Goal: Register for event/course

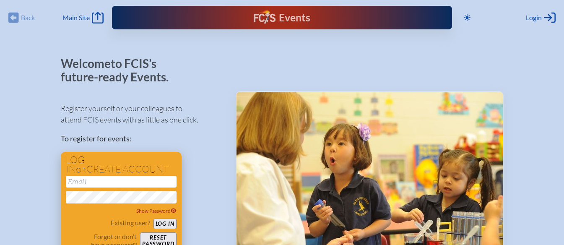
click at [121, 179] on input "email" at bounding box center [121, 182] width 111 height 12
type input "[EMAIL_ADDRESS][DOMAIN_NAME]"
click at [153, 218] on button "Log in" at bounding box center [164, 223] width 23 height 10
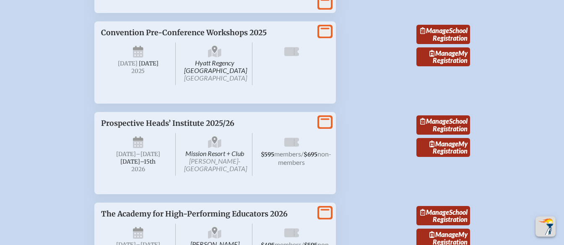
scroll to position [961, 0]
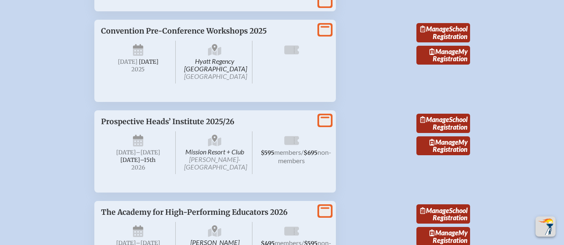
click at [156, 36] on span "Convention Pre-Conference Workshops 2025" at bounding box center [184, 30] width 166 height 9
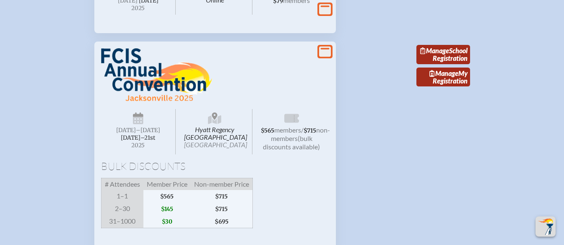
scroll to position [716, 0]
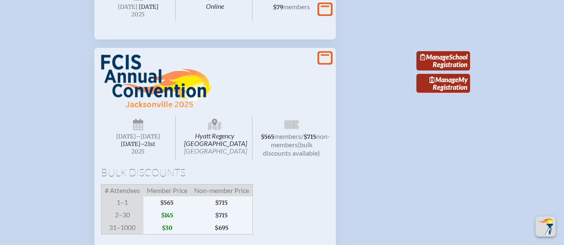
click at [120, 98] on img at bounding box center [156, 81] width 111 height 54
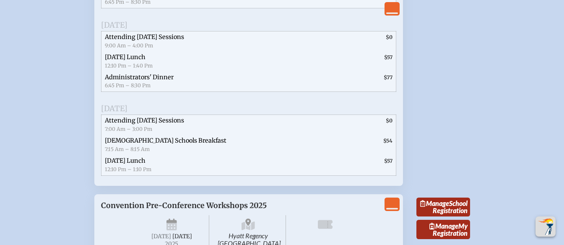
scroll to position [1205, 0]
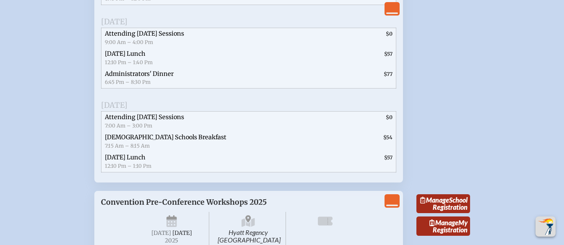
click at [130, 121] on span "Attending Friday Sessions" at bounding box center [144, 117] width 79 height 8
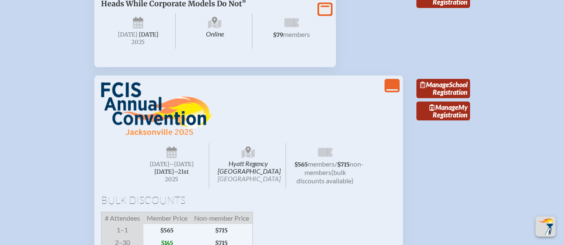
scroll to position [699, 0]
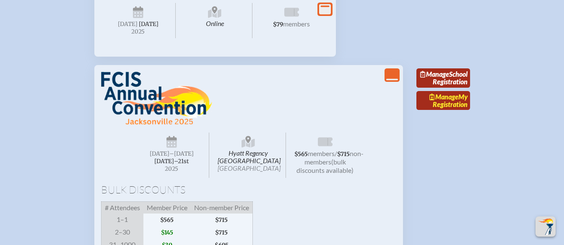
click at [450, 110] on link "Manage My Registration" at bounding box center [443, 100] width 54 height 19
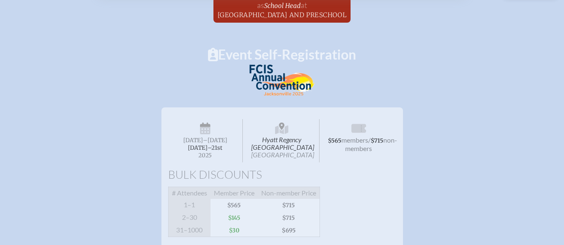
scroll to position [70, 0]
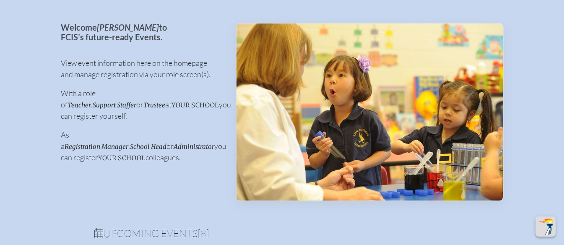
scroll to position [699, 0]
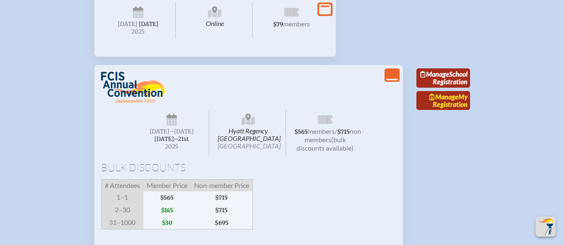
click at [449, 110] on link "Manage My Registration" at bounding box center [443, 100] width 54 height 19
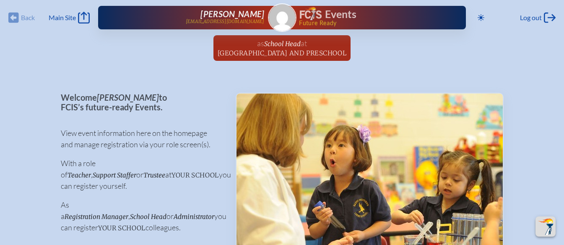
scroll to position [699, 0]
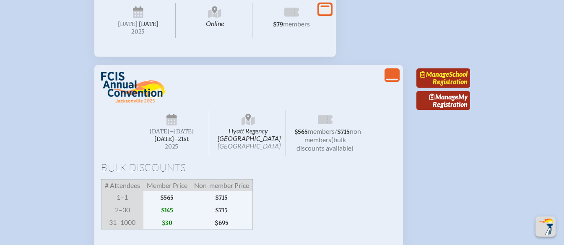
click at [460, 88] on link "Manage School Registration" at bounding box center [443, 77] width 54 height 19
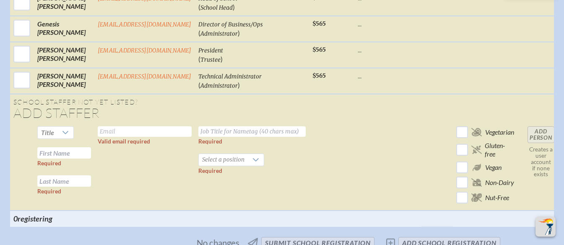
scroll to position [454, 0]
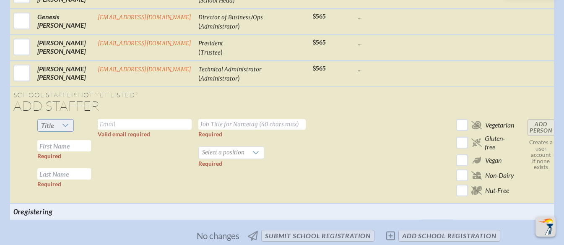
click at [62, 129] on icon at bounding box center [65, 125] width 7 height 7
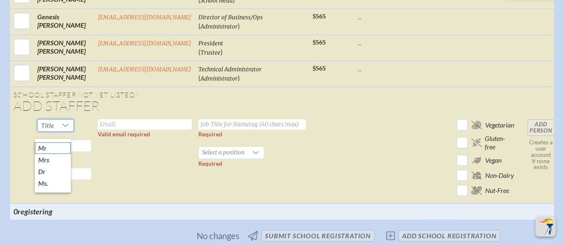
click at [47, 147] on li "Mr" at bounding box center [53, 148] width 36 height 12
click at [62, 151] on input "text" at bounding box center [64, 145] width 54 height 11
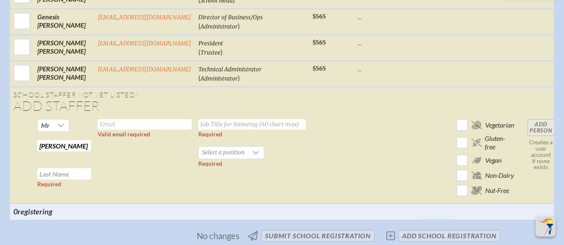
type input "Wyatt"
type input "Royal"
type input "wroyal@capstoneocala.com"
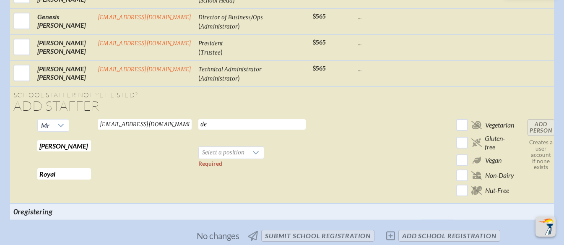
type input "d"
type input "Dean of Students/Finance Officer"
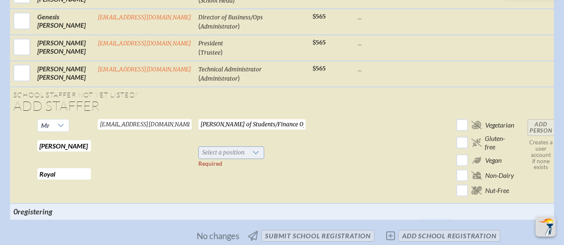
click at [253, 156] on icon at bounding box center [255, 152] width 7 height 7
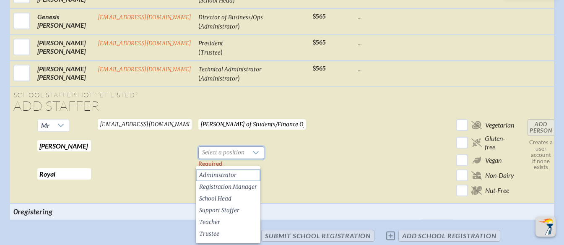
click at [224, 175] on span "Administrator" at bounding box center [217, 175] width 37 height 8
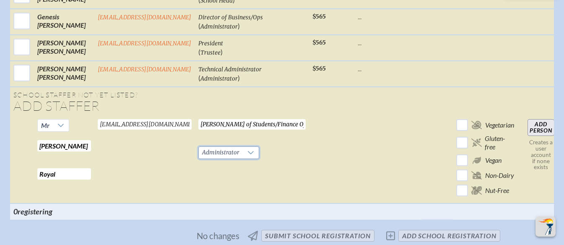
click at [540, 132] on input "Add Person" at bounding box center [540, 127] width 27 height 17
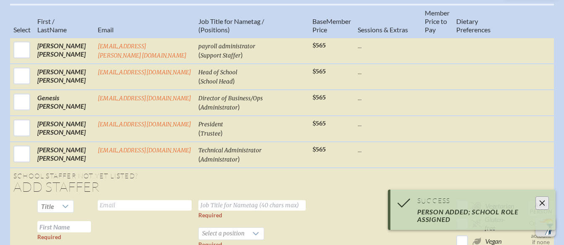
scroll to position [332, 0]
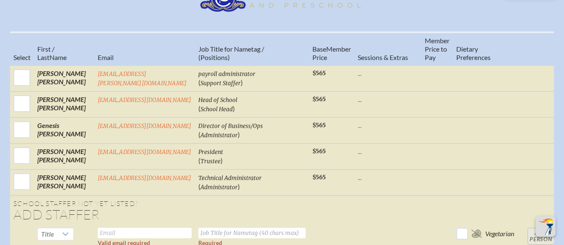
scroll to position [402, 0]
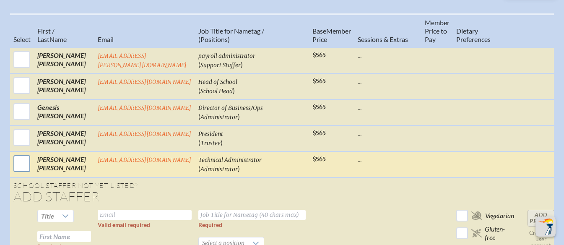
click at [16, 153] on input "checkbox" at bounding box center [21, 163] width 21 height 21
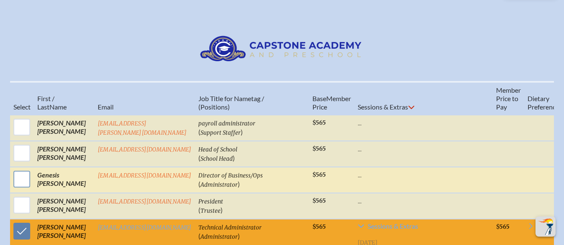
scroll to position [367, 0]
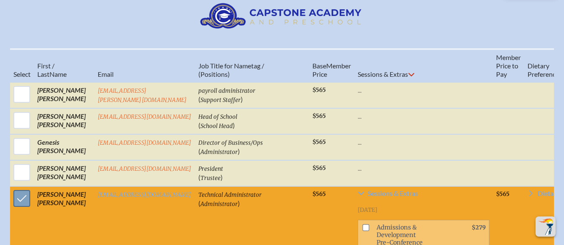
click at [17, 188] on input "checkbox" at bounding box center [21, 198] width 21 height 21
checkbox input "false"
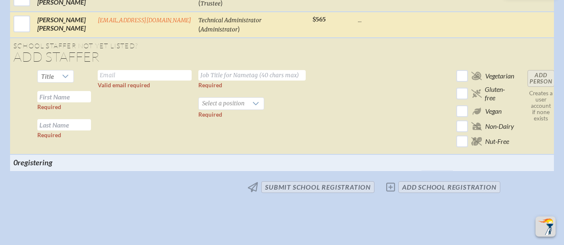
scroll to position [542, 0]
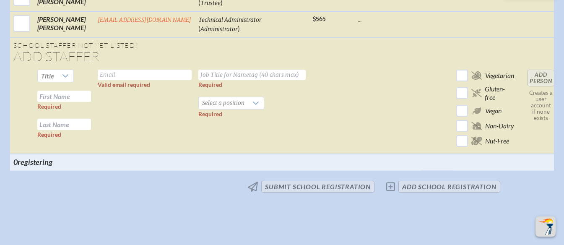
click at [542, 66] on td "Add Person Creates a user account if none exists" at bounding box center [541, 110] width 34 height 88
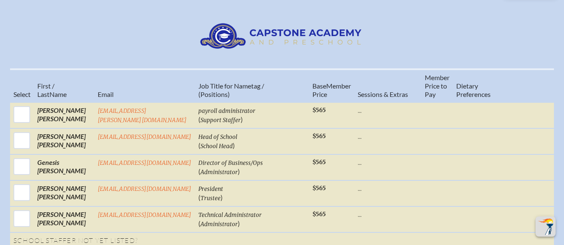
scroll to position [280, 0]
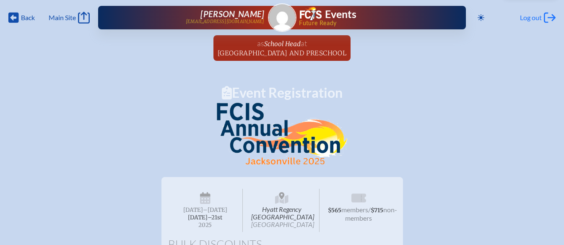
click at [532, 19] on span "Log out" at bounding box center [531, 17] width 22 height 8
